Goal: Task Accomplishment & Management: Use online tool/utility

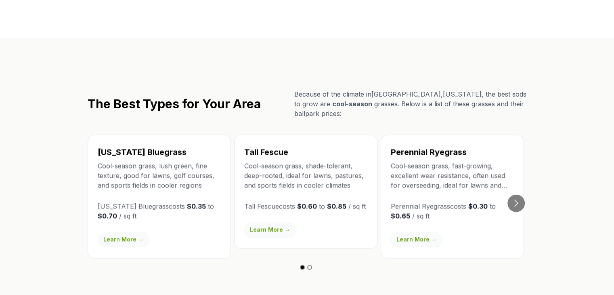
scroll to position [1414, 0]
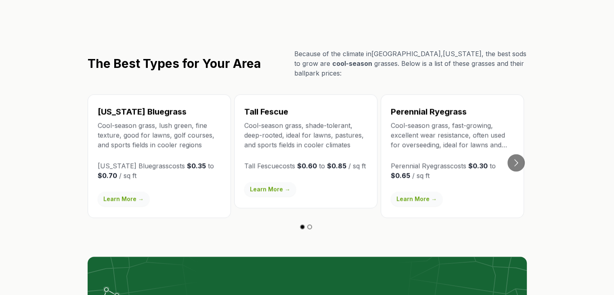
click at [419, 191] on link "Learn More →" at bounding box center [417, 198] width 52 height 15
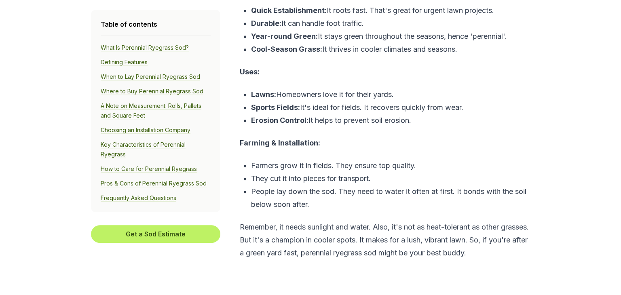
scroll to position [566, 0]
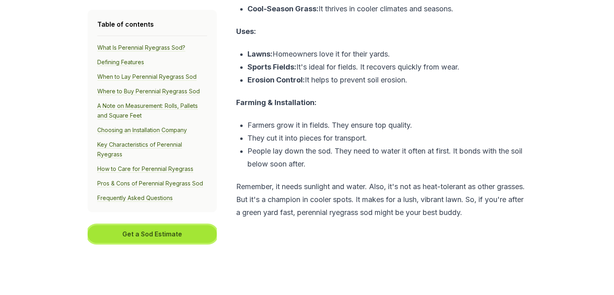
click at [158, 235] on button "Get a Sod Estimate" at bounding box center [152, 234] width 129 height 18
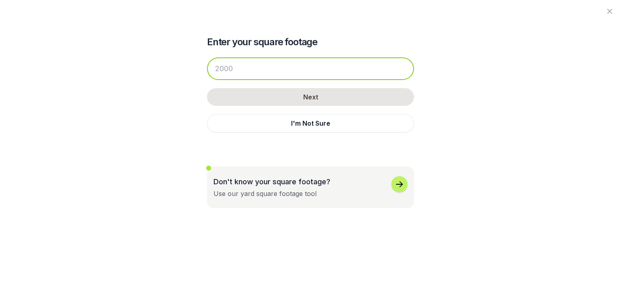
click at [263, 72] on input "number" at bounding box center [310, 68] width 207 height 23
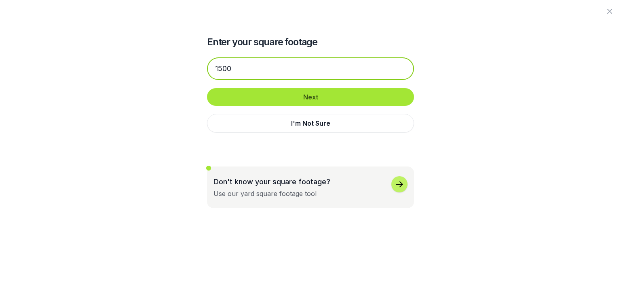
type input "1500"
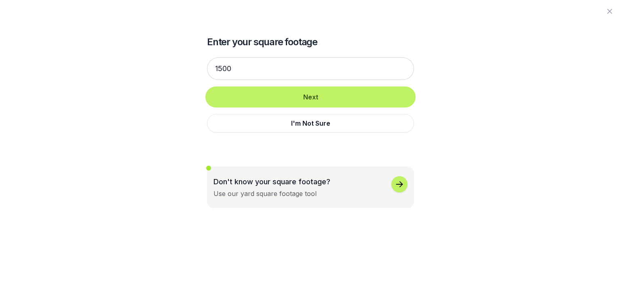
click at [267, 94] on button "Next" at bounding box center [310, 97] width 207 height 18
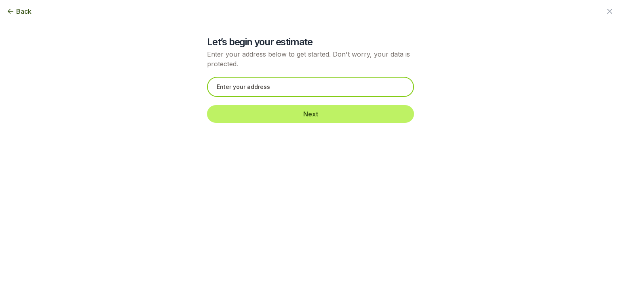
click at [265, 89] on input "text" at bounding box center [310, 87] width 207 height 20
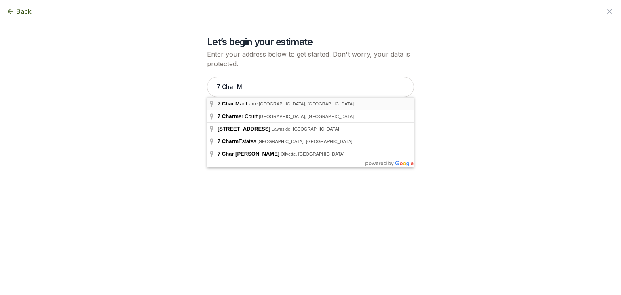
type input "[STREET_ADDRESS][PERSON_NAME][PERSON_NAME]"
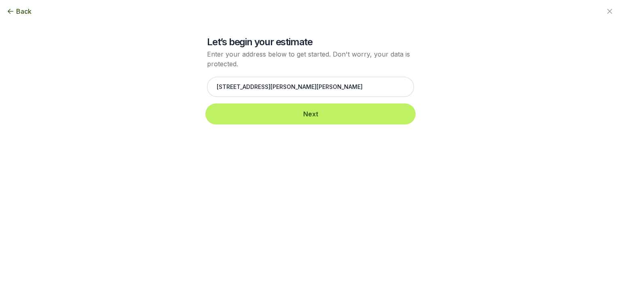
click at [334, 113] on button "Next" at bounding box center [310, 114] width 207 height 18
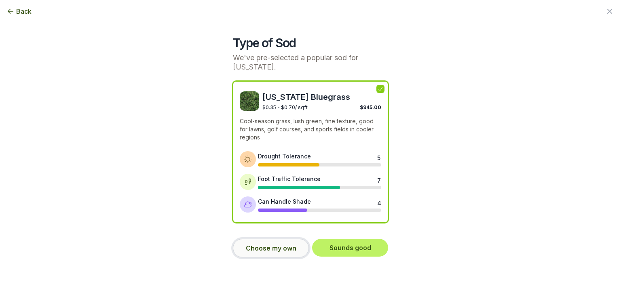
click at [265, 246] on button "Choose my own" at bounding box center [271, 248] width 76 height 19
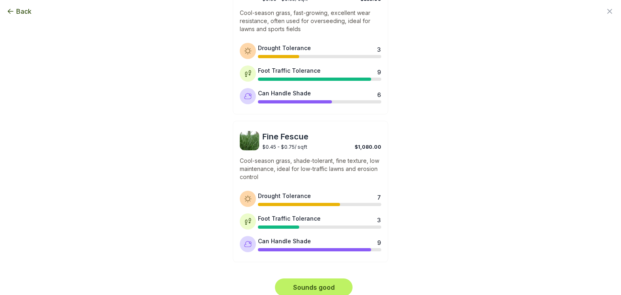
scroll to position [411, 0]
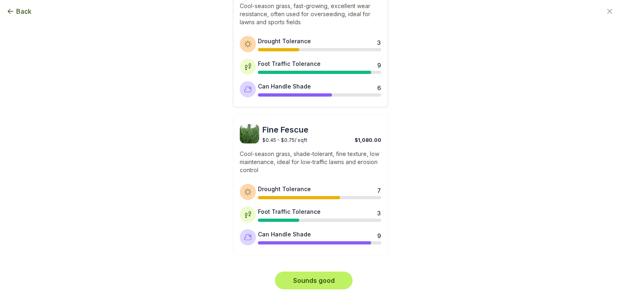
click at [309, 37] on div "Drought Tolerance 3" at bounding box center [319, 44] width 123 height 15
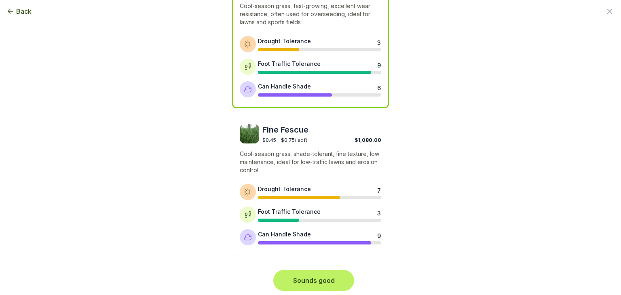
drag, startPoint x: 303, startPoint y: 280, endPoint x: 220, endPoint y: 265, distance: 84.8
click at [302, 278] on button "Sounds good" at bounding box center [314, 280] width 78 height 18
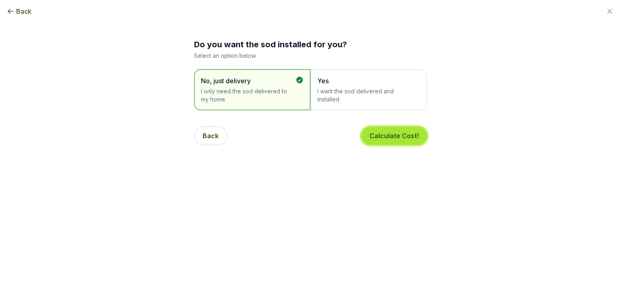
drag, startPoint x: 400, startPoint y: 140, endPoint x: 393, endPoint y: 145, distance: 9.0
click at [400, 141] on button "Calculate Cost!" at bounding box center [393, 136] width 65 height 18
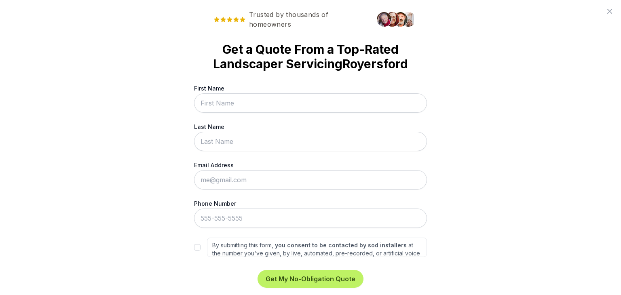
scroll to position [22, 0]
